Goal: Transaction & Acquisition: Book appointment/travel/reservation

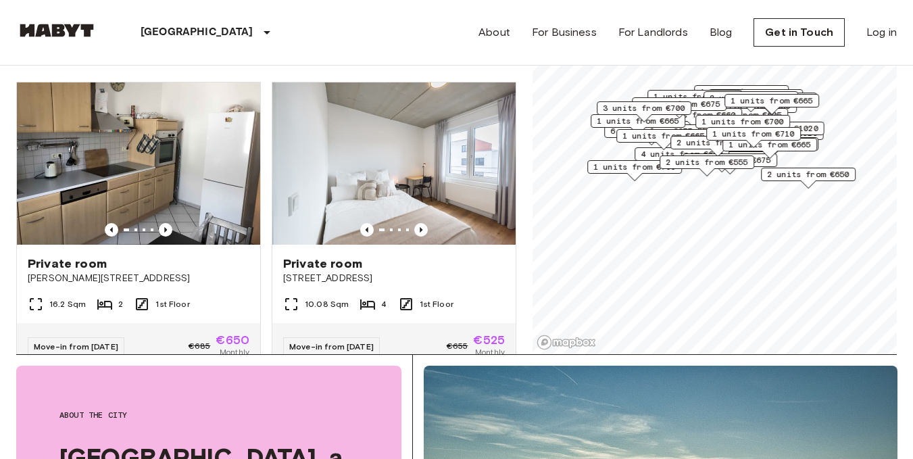
scroll to position [108, 0]
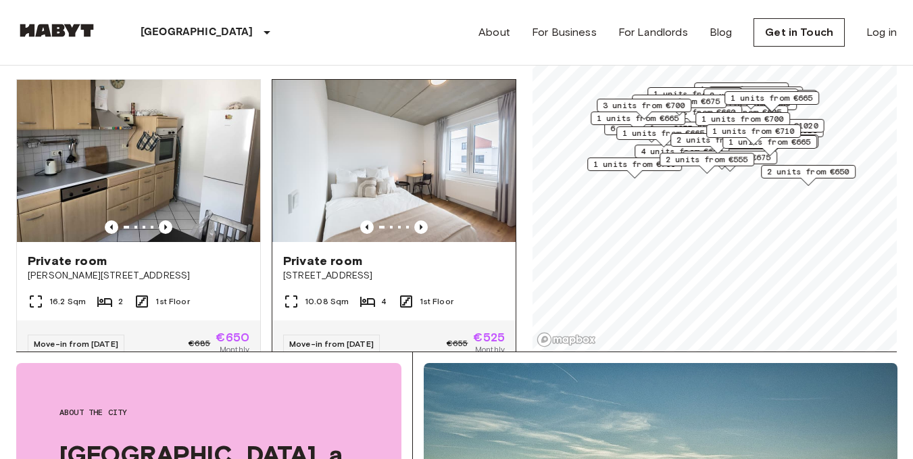
click at [349, 253] on span "Private room" at bounding box center [322, 261] width 79 height 16
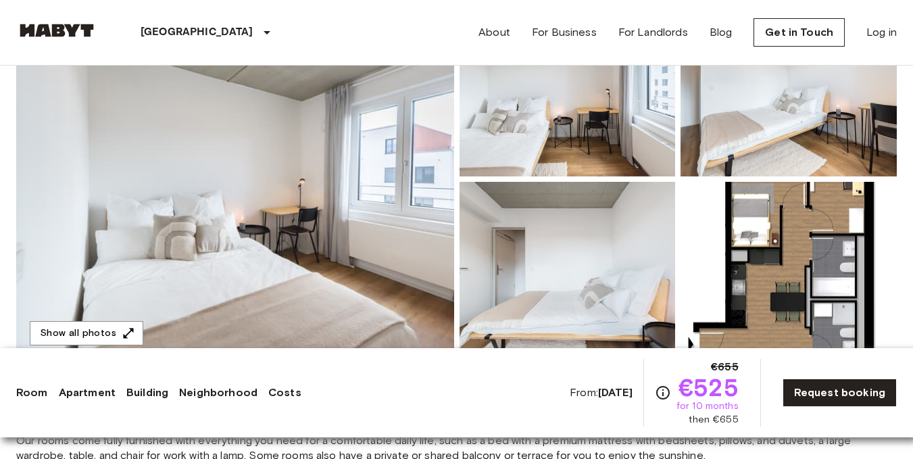
scroll to position [216, 0]
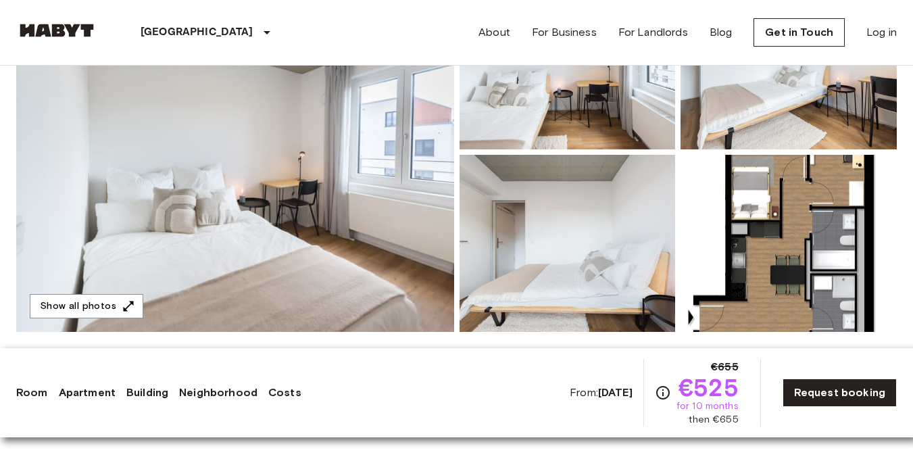
click at [349, 235] on img at bounding box center [235, 151] width 438 height 359
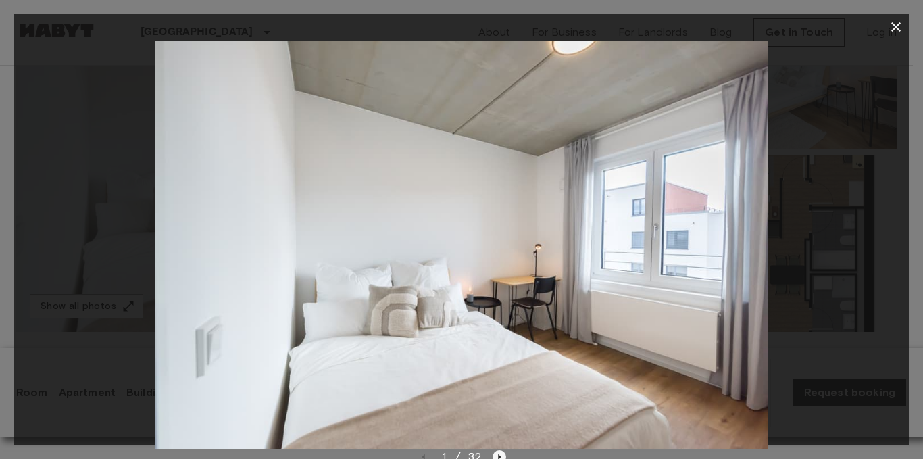
click at [497, 453] on icon "Next image" at bounding box center [500, 457] width 14 height 14
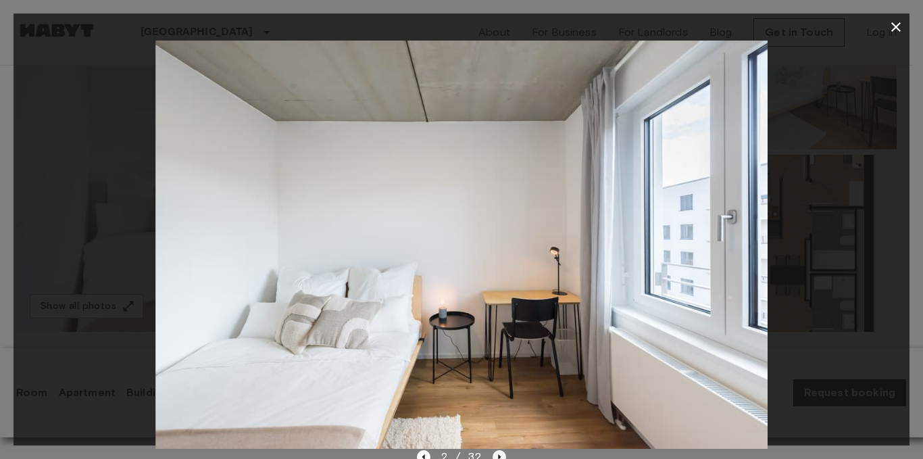
click at [497, 453] on icon "Next image" at bounding box center [500, 457] width 14 height 14
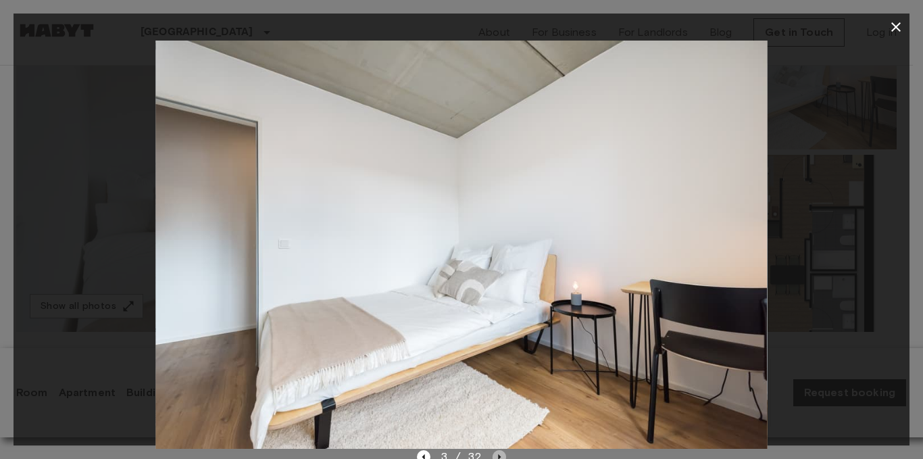
click at [497, 453] on icon "Next image" at bounding box center [500, 457] width 14 height 14
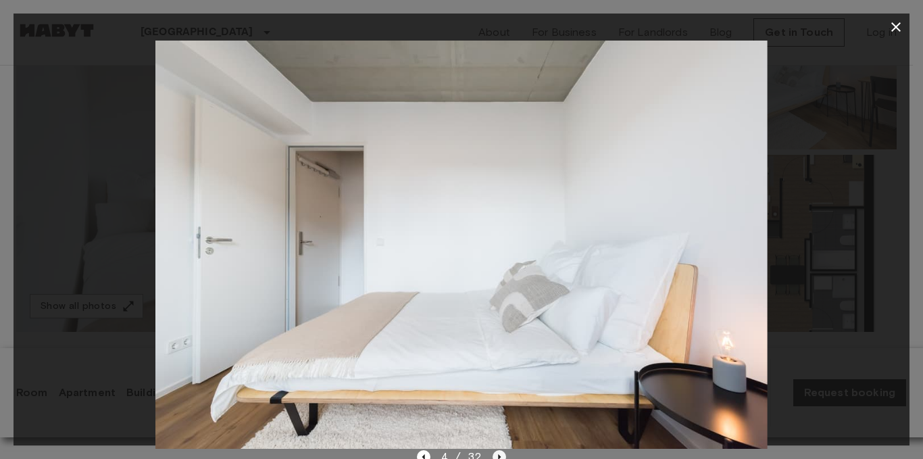
click at [497, 453] on icon "Next image" at bounding box center [500, 457] width 14 height 14
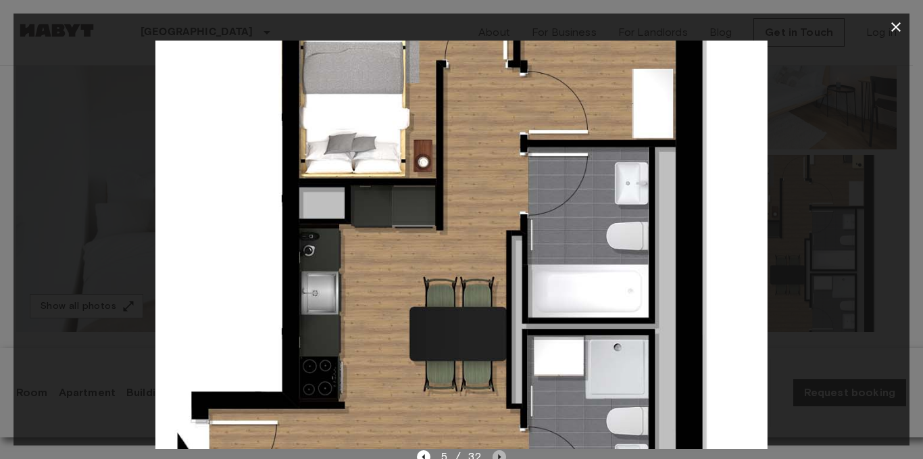
click at [497, 453] on icon "Next image" at bounding box center [500, 457] width 14 height 14
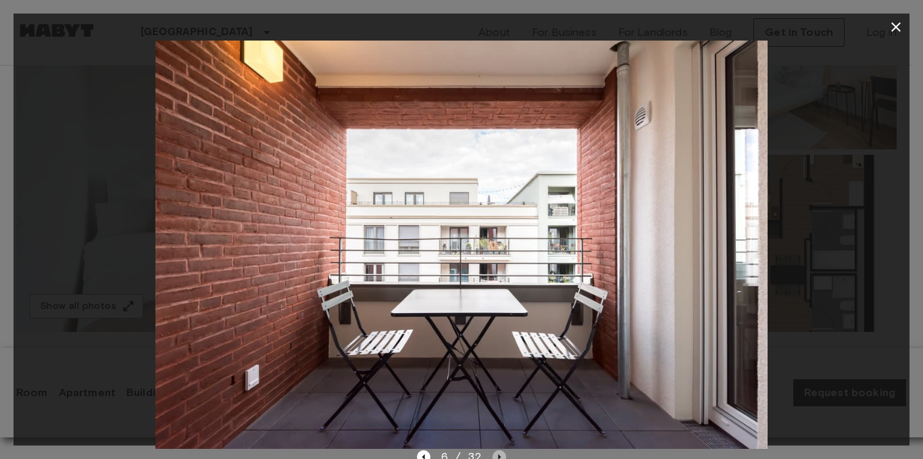
click at [497, 453] on icon "Next image" at bounding box center [500, 457] width 14 height 14
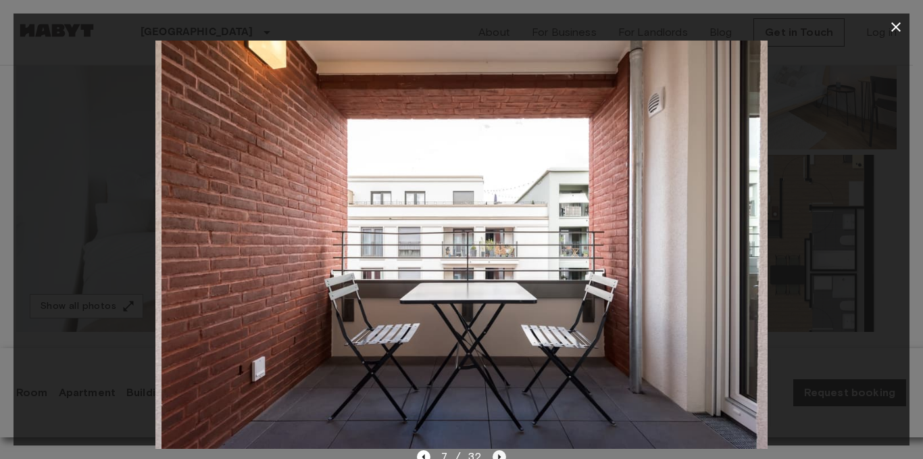
click at [497, 453] on icon "Next image" at bounding box center [500, 457] width 14 height 14
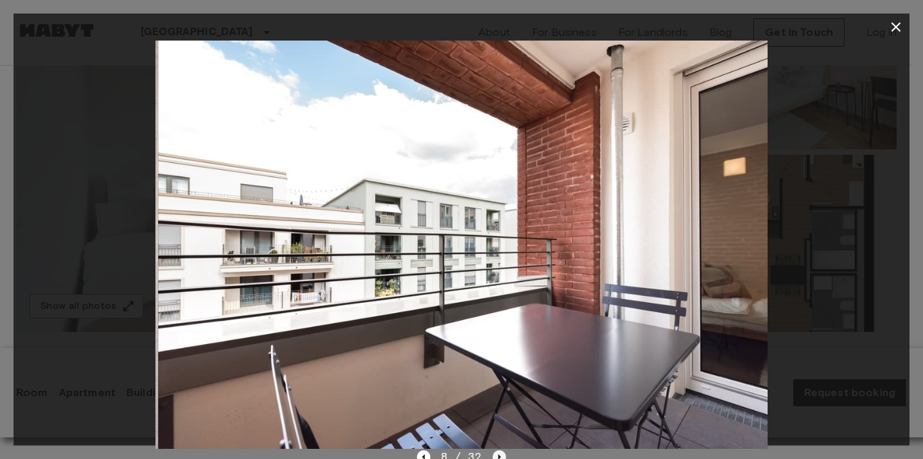
click at [497, 453] on icon "Next image" at bounding box center [500, 457] width 14 height 14
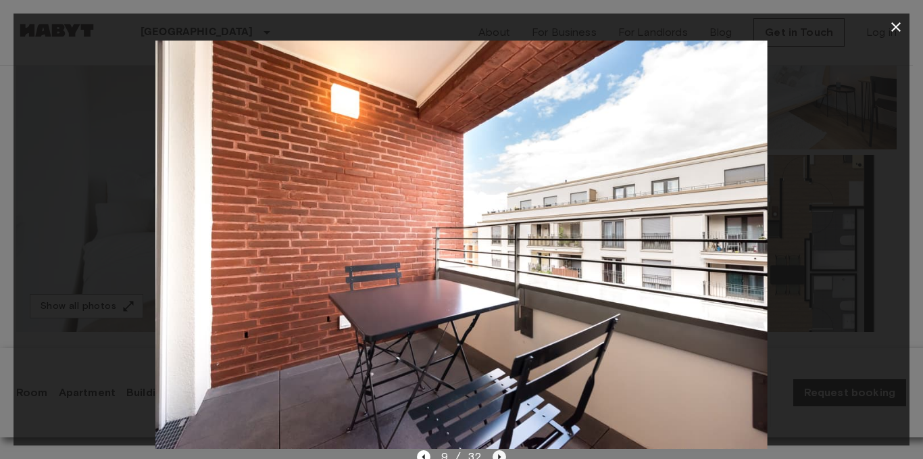
click at [497, 453] on icon "Next image" at bounding box center [500, 457] width 14 height 14
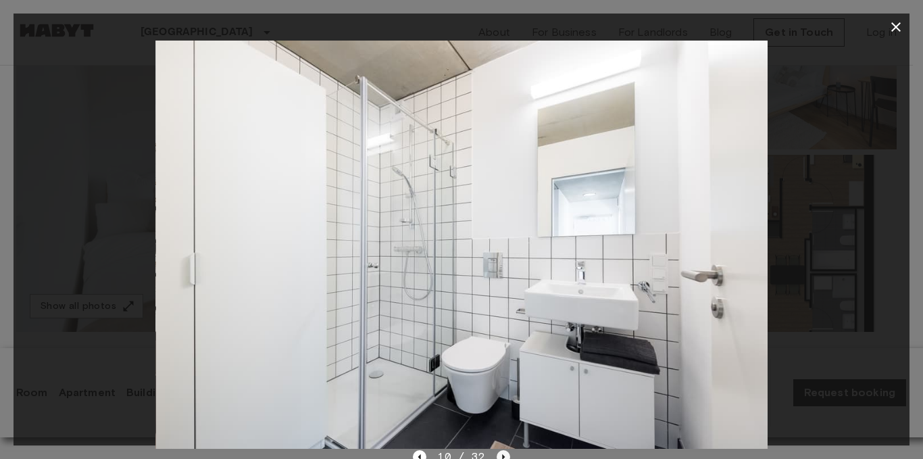
click at [497, 453] on icon "Next image" at bounding box center [504, 457] width 14 height 14
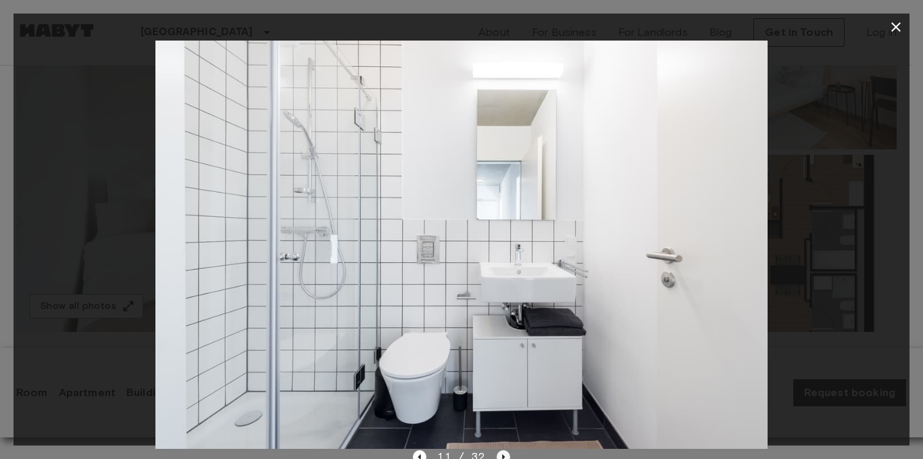
click at [497, 453] on icon "Next image" at bounding box center [504, 457] width 14 height 14
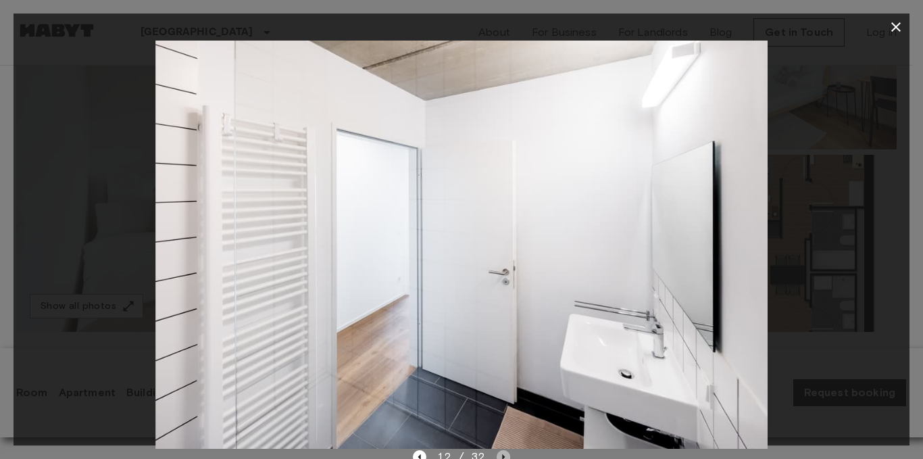
click at [497, 453] on icon "Next image" at bounding box center [504, 457] width 14 height 14
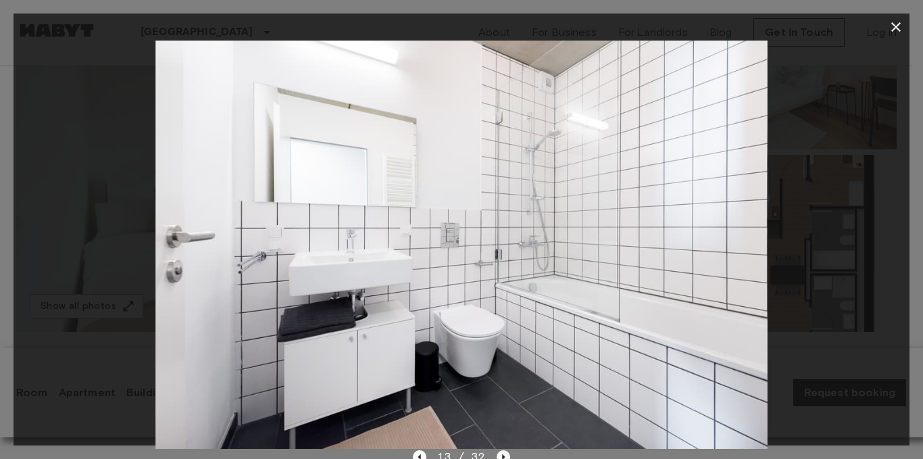
click at [497, 453] on icon "Next image" at bounding box center [504, 457] width 14 height 14
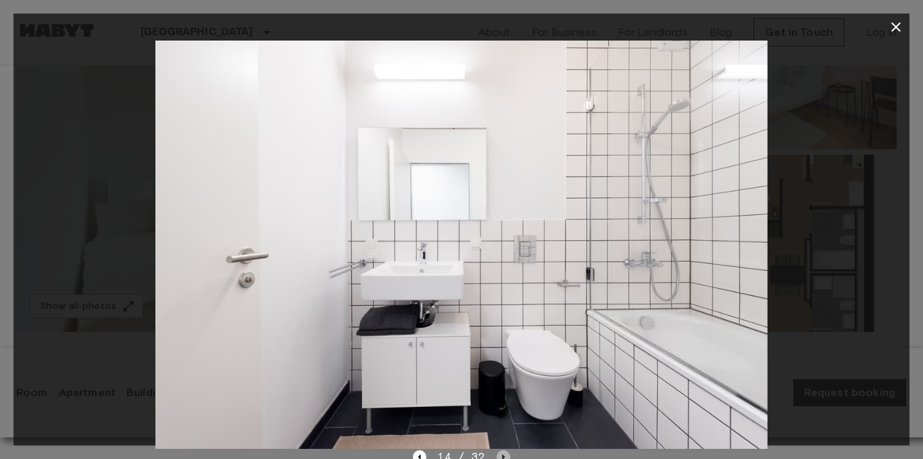
click at [497, 453] on icon "Next image" at bounding box center [504, 457] width 14 height 14
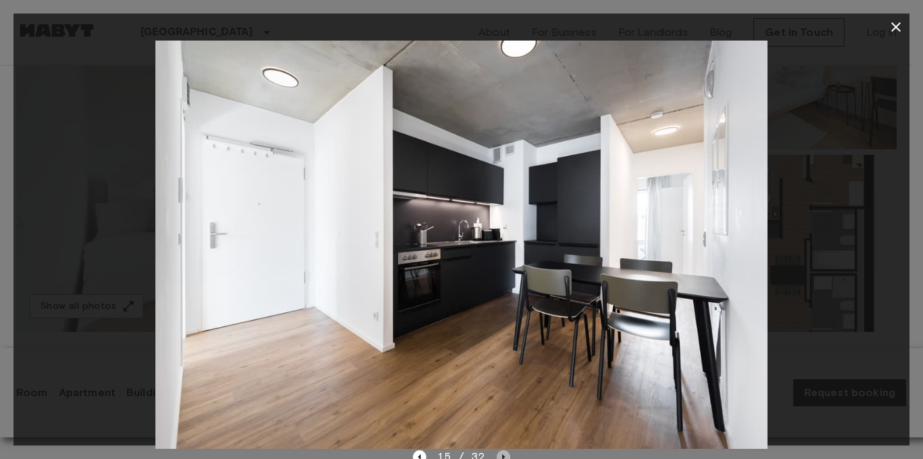
click at [497, 453] on icon "Next image" at bounding box center [504, 457] width 14 height 14
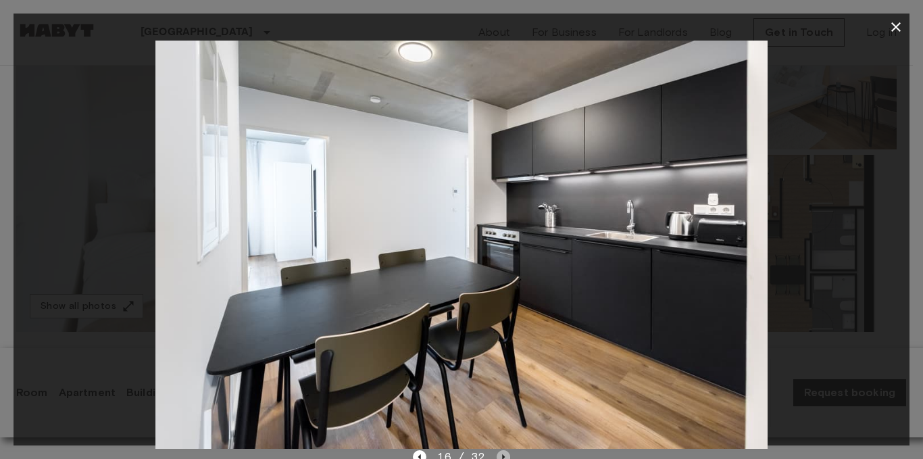
click at [497, 453] on icon "Next image" at bounding box center [504, 457] width 14 height 14
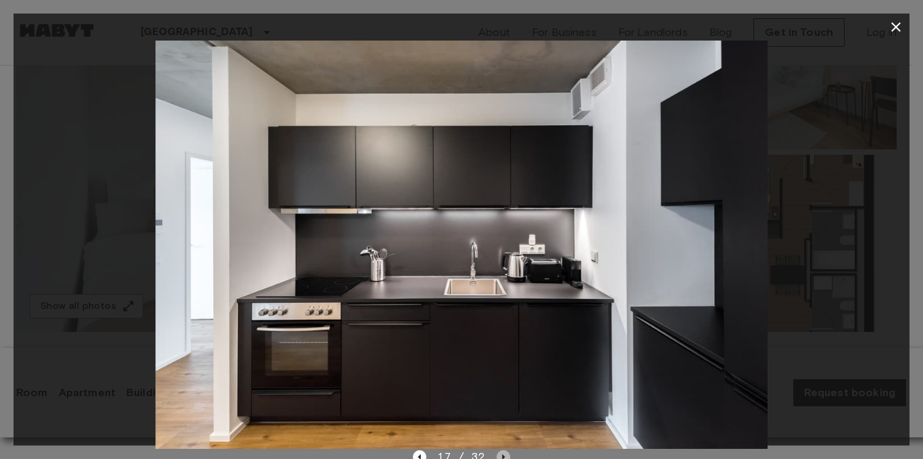
click at [497, 453] on icon "Next image" at bounding box center [504, 457] width 14 height 14
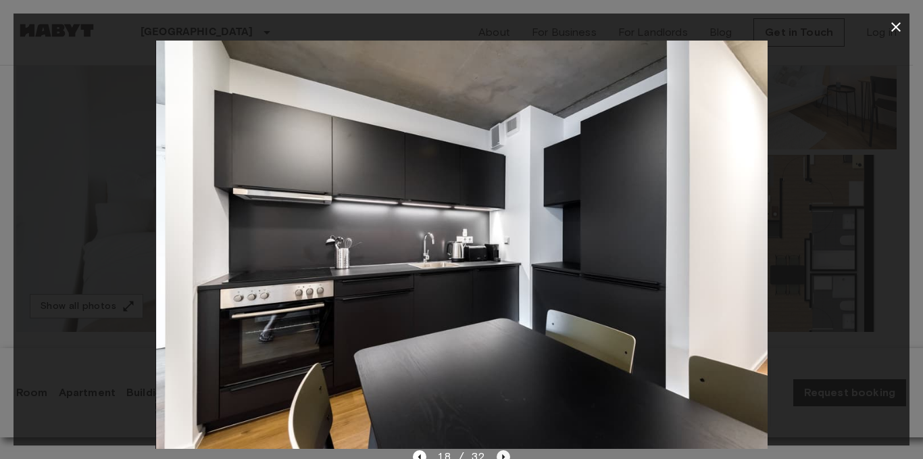
click at [497, 453] on icon "Next image" at bounding box center [504, 457] width 14 height 14
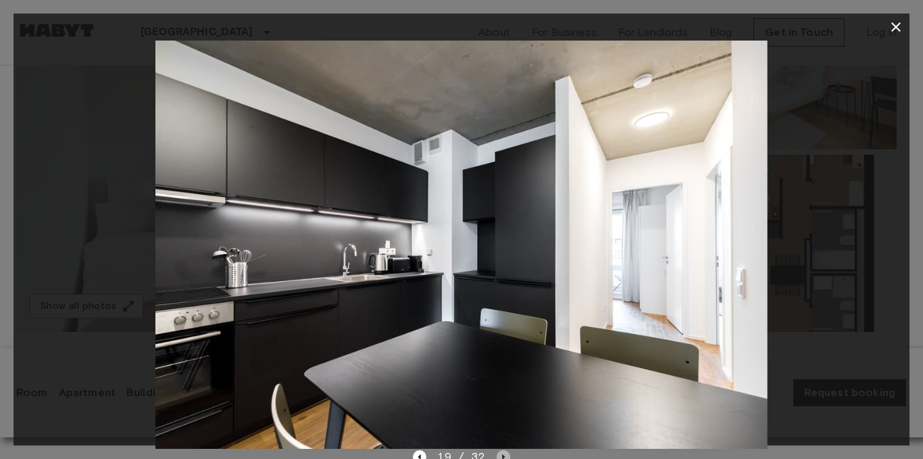
click at [497, 453] on icon "Next image" at bounding box center [504, 457] width 14 height 14
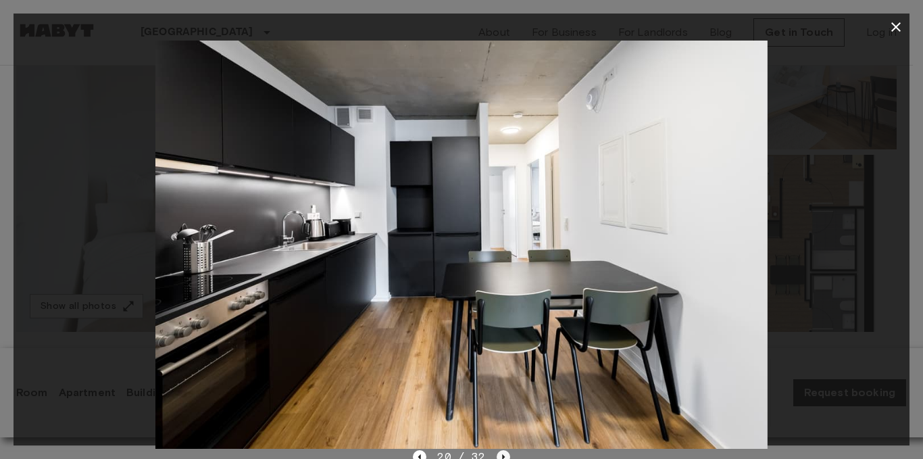
click at [497, 453] on icon "Next image" at bounding box center [504, 457] width 14 height 14
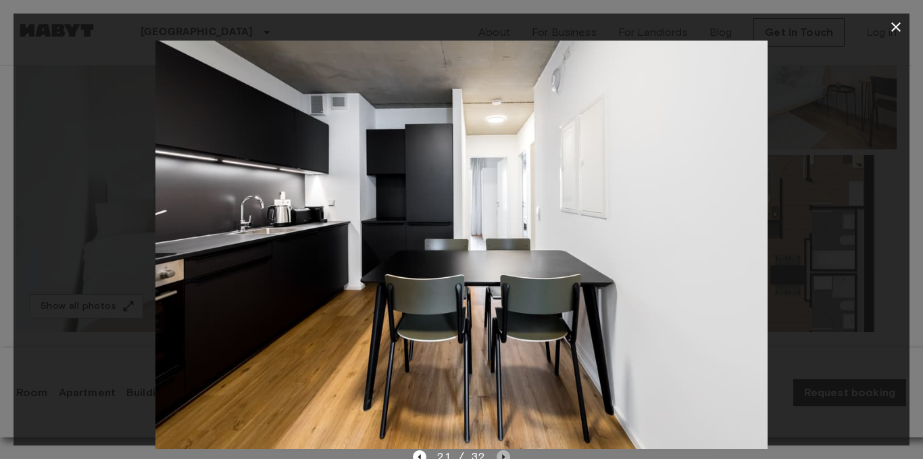
click at [497, 453] on icon "Next image" at bounding box center [504, 457] width 14 height 14
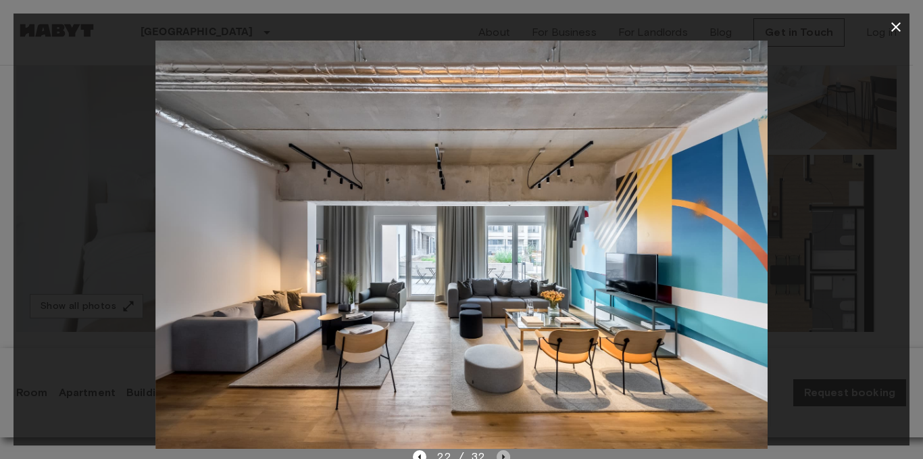
click at [497, 453] on icon "Next image" at bounding box center [504, 457] width 14 height 14
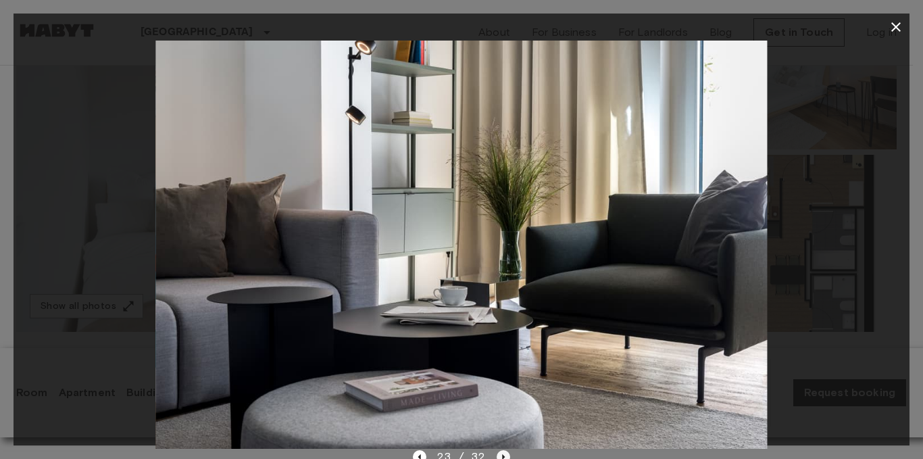
click at [497, 453] on icon "Next image" at bounding box center [504, 457] width 14 height 14
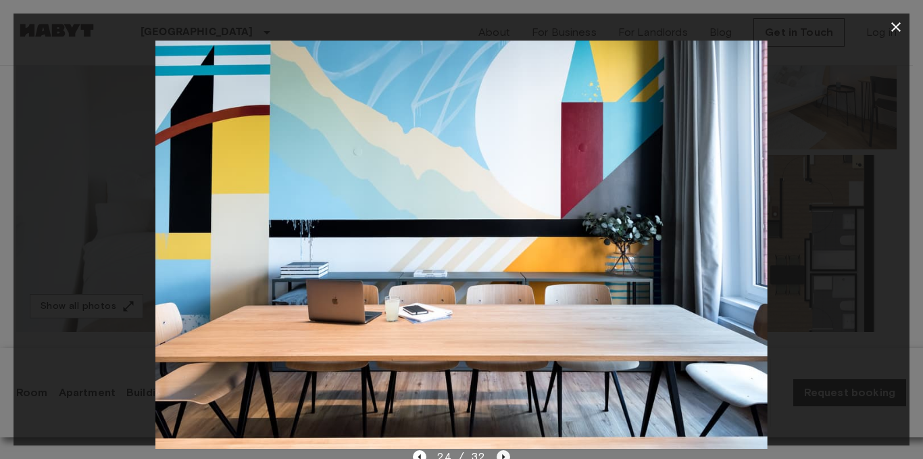
click at [497, 453] on icon "Next image" at bounding box center [504, 457] width 14 height 14
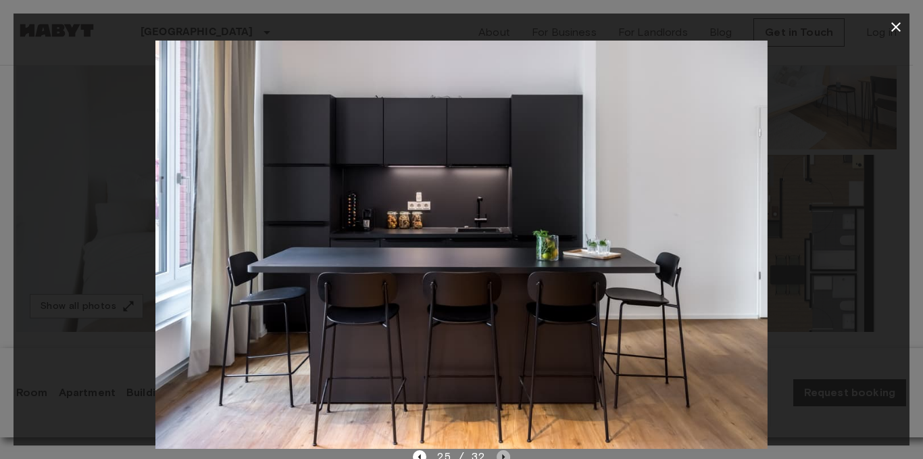
click at [497, 453] on icon "Next image" at bounding box center [504, 457] width 14 height 14
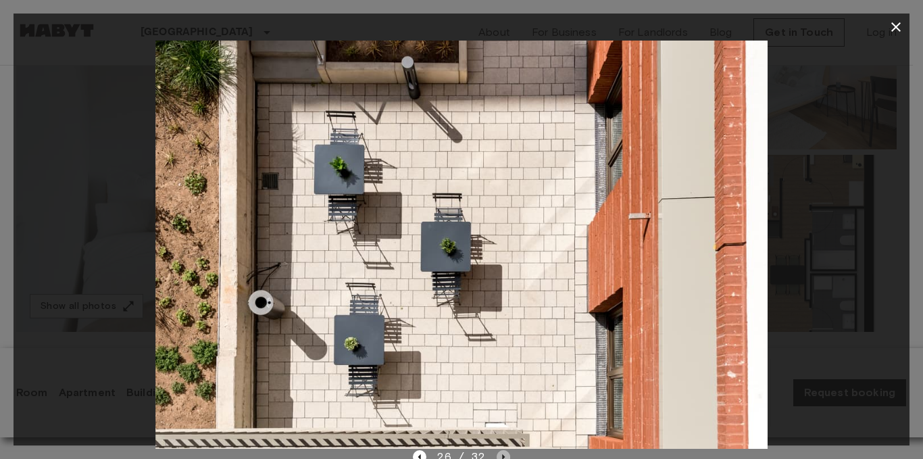
click at [497, 453] on icon "Next image" at bounding box center [504, 457] width 14 height 14
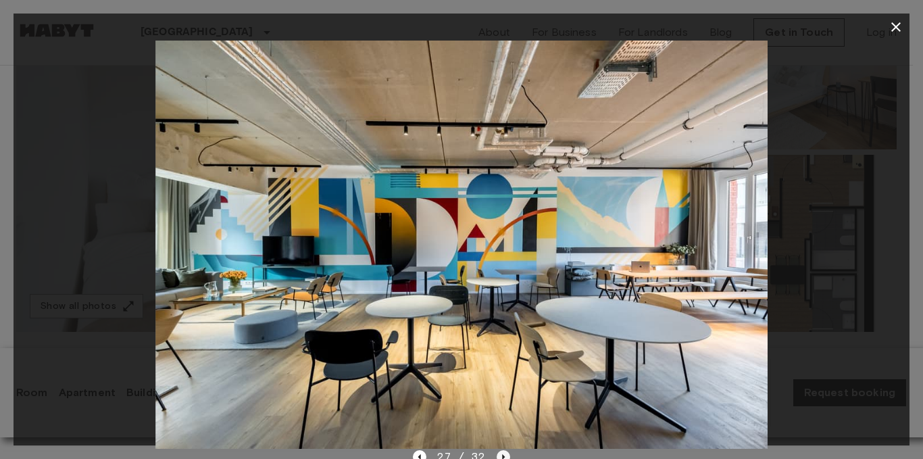
click at [497, 453] on icon "Next image" at bounding box center [504, 457] width 14 height 14
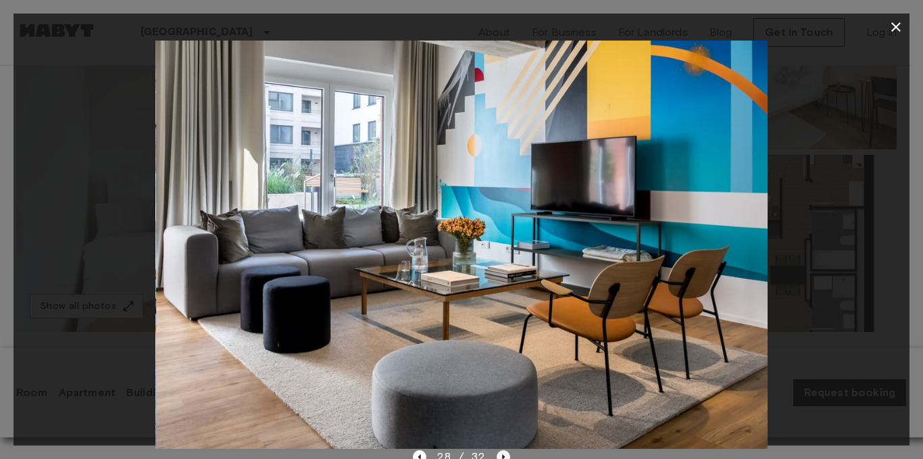
click at [497, 453] on icon "Next image" at bounding box center [504, 457] width 14 height 14
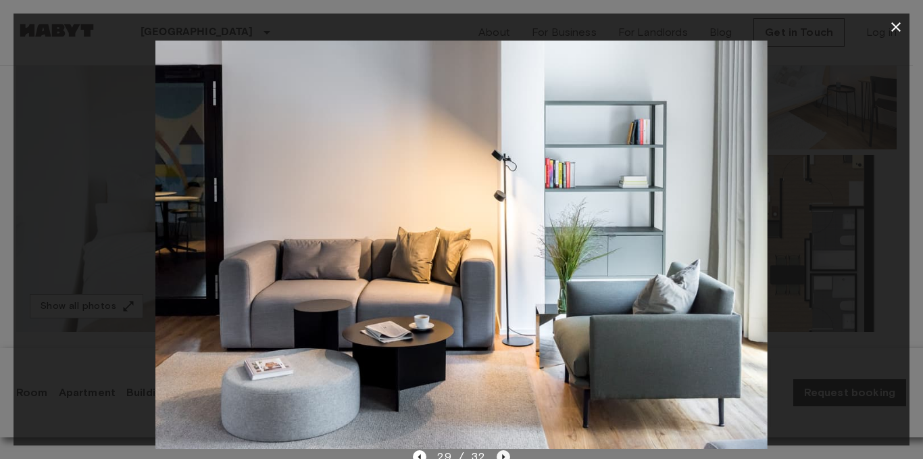
click at [497, 453] on icon "Next image" at bounding box center [504, 457] width 14 height 14
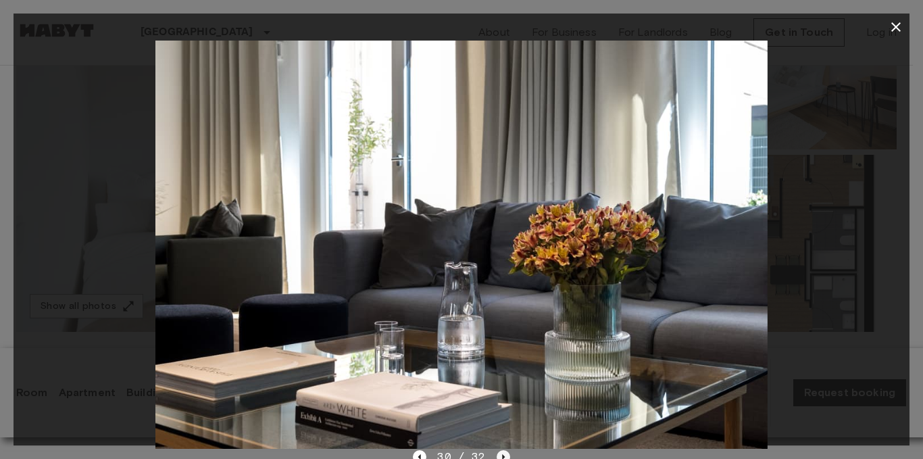
click at [497, 453] on icon "Next image" at bounding box center [504, 457] width 14 height 14
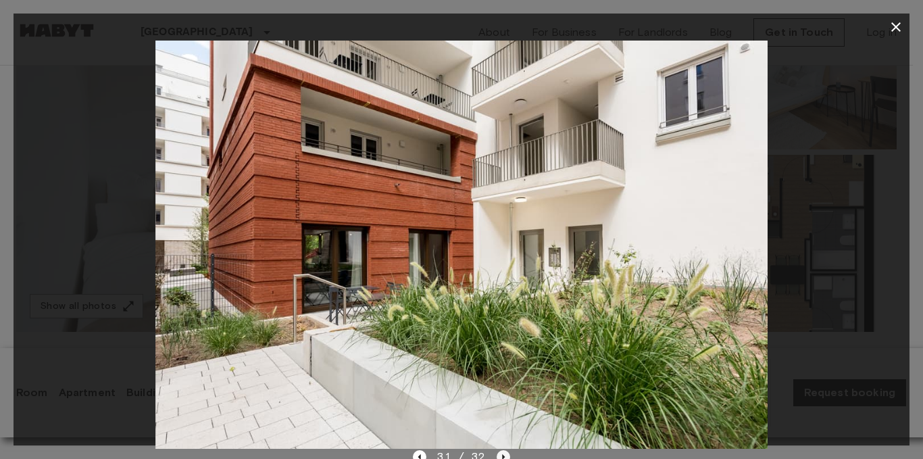
click at [497, 453] on icon "Next image" at bounding box center [504, 457] width 14 height 14
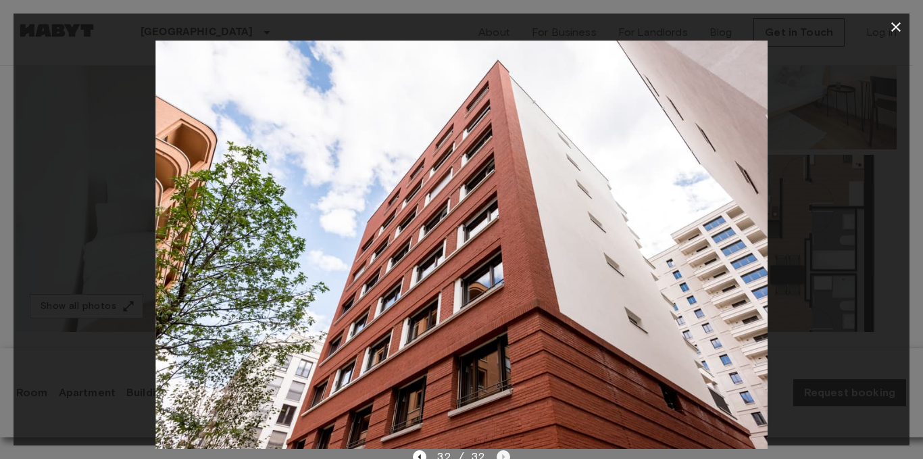
click at [497, 453] on div "32 / 32" at bounding box center [461, 457] width 97 height 16
click at [894, 28] on icon "button" at bounding box center [895, 26] width 9 height 9
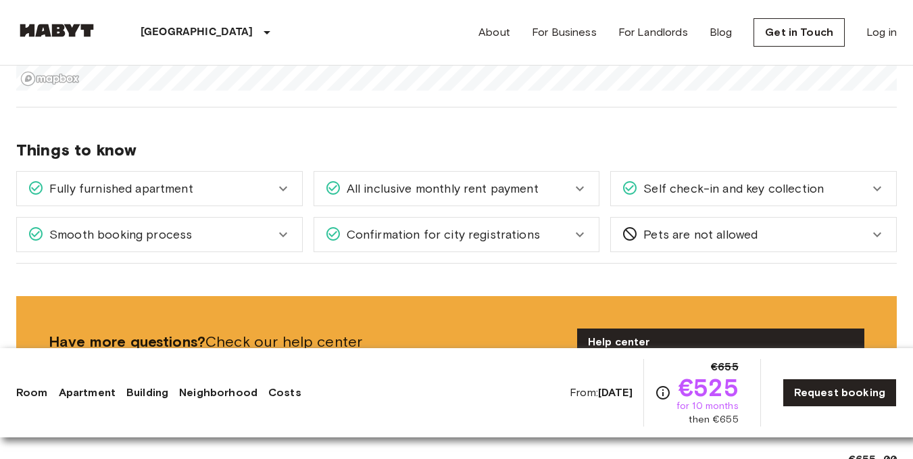
scroll to position [1757, 0]
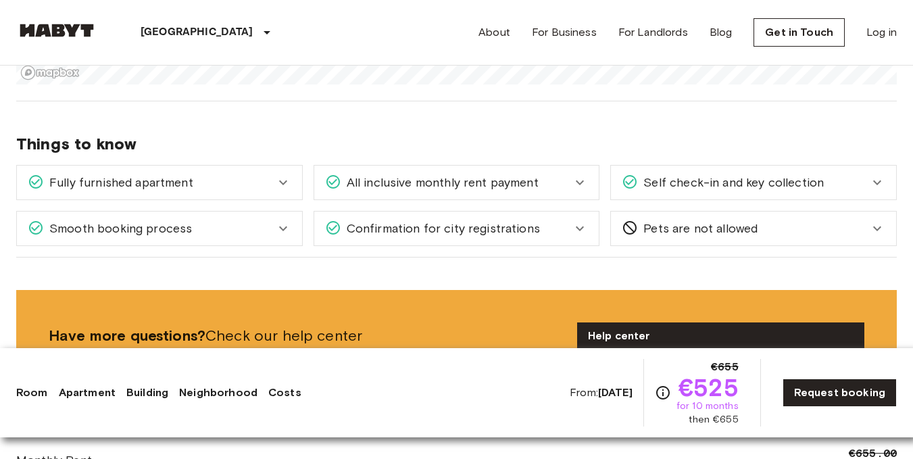
click at [590, 166] on div "All inclusive monthly rent payment" at bounding box center [456, 183] width 285 height 34
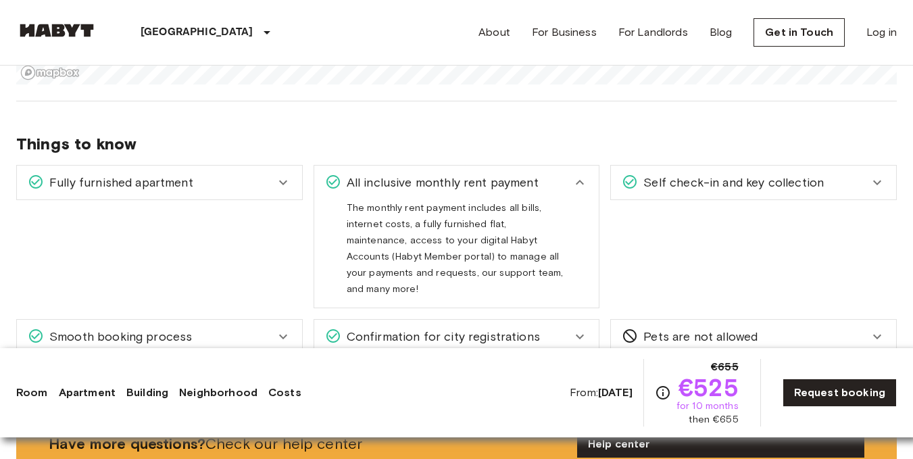
click at [590, 166] on div "All inclusive monthly rent payment" at bounding box center [456, 183] width 285 height 34
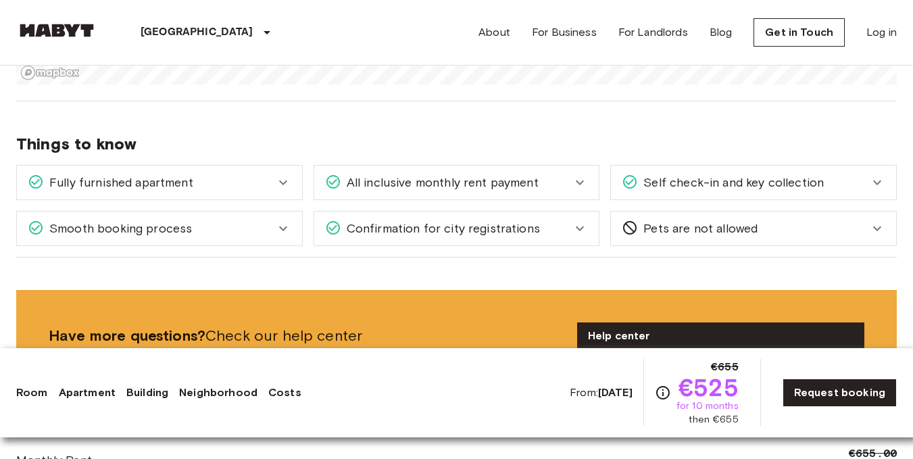
click at [697, 174] on span "Self check-in and key collection" at bounding box center [731, 183] width 186 height 18
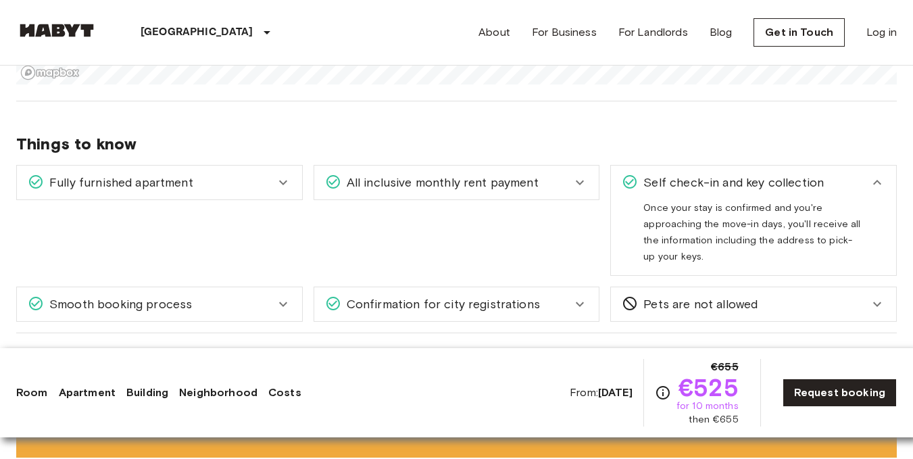
click at [697, 174] on span "Self check-in and key collection" at bounding box center [731, 183] width 186 height 18
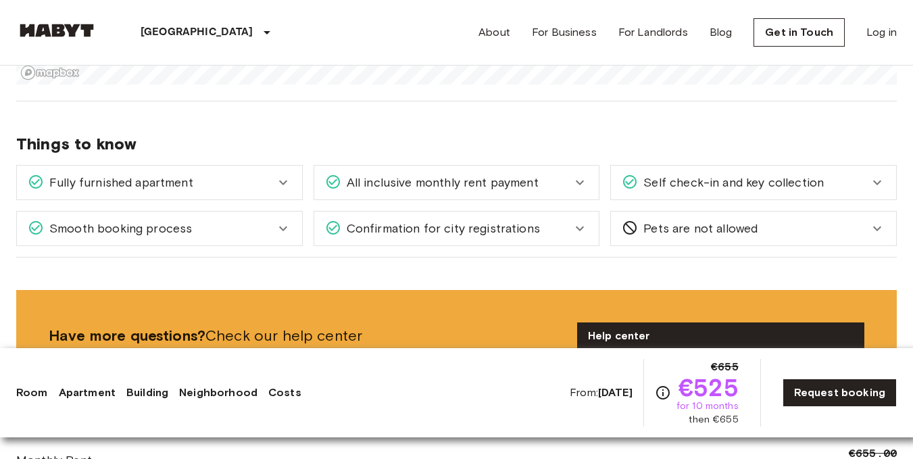
click at [697, 174] on span "Self check-in and key collection" at bounding box center [731, 183] width 186 height 18
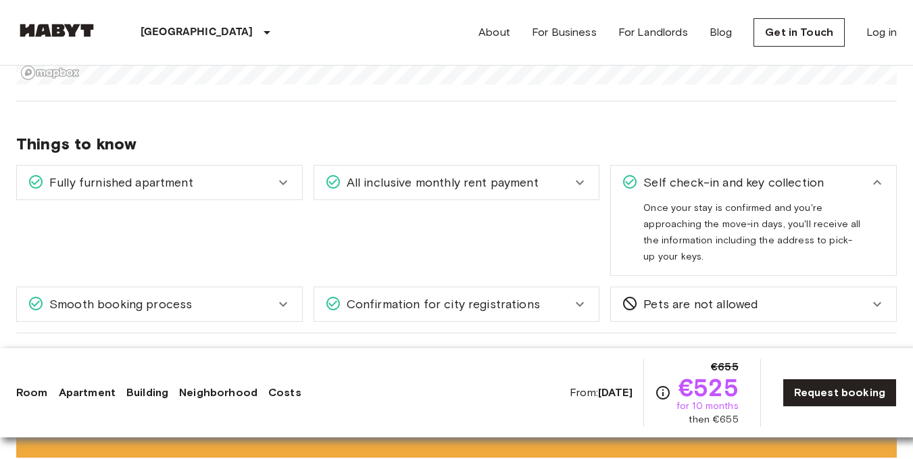
click at [697, 174] on span "Self check-in and key collection" at bounding box center [731, 183] width 186 height 18
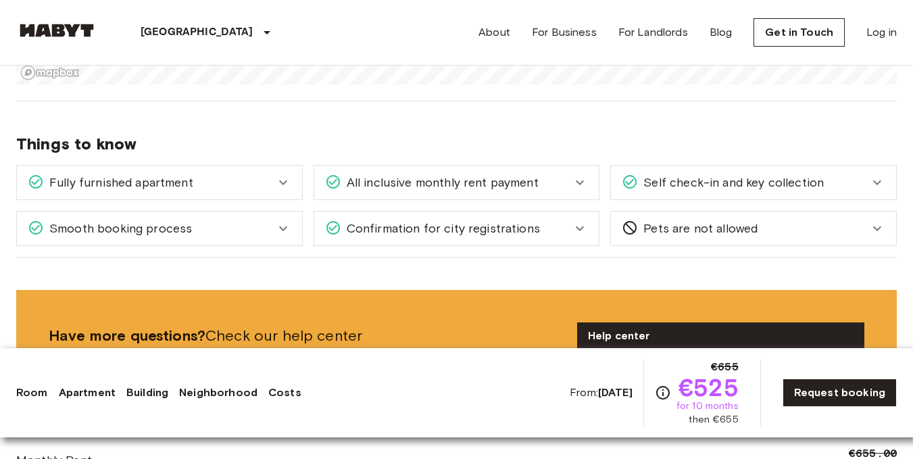
click at [253, 220] on div "Smooth booking process" at bounding box center [151, 229] width 247 height 18
